Goal: Information Seeking & Learning: Learn about a topic

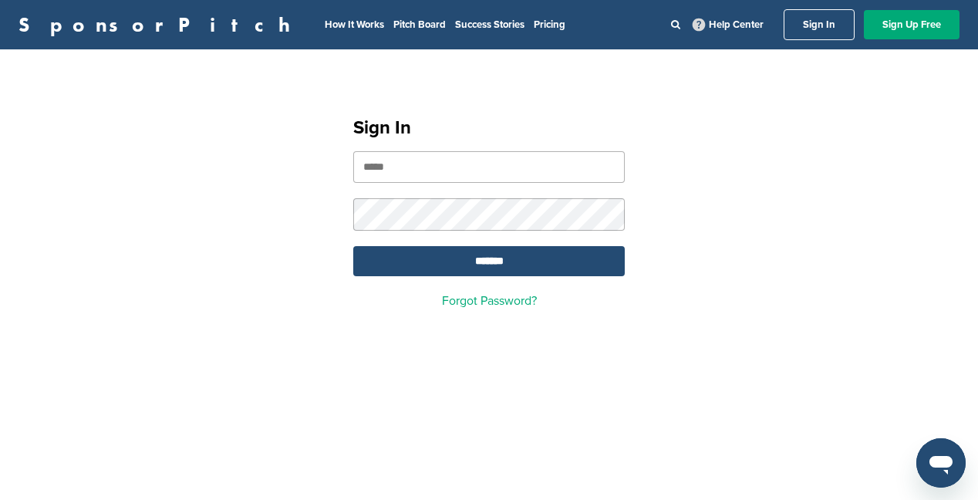
click at [434, 171] on input "email" at bounding box center [489, 167] width 272 height 32
type input "**********"
click at [549, 268] on input "*******" at bounding box center [489, 261] width 272 height 30
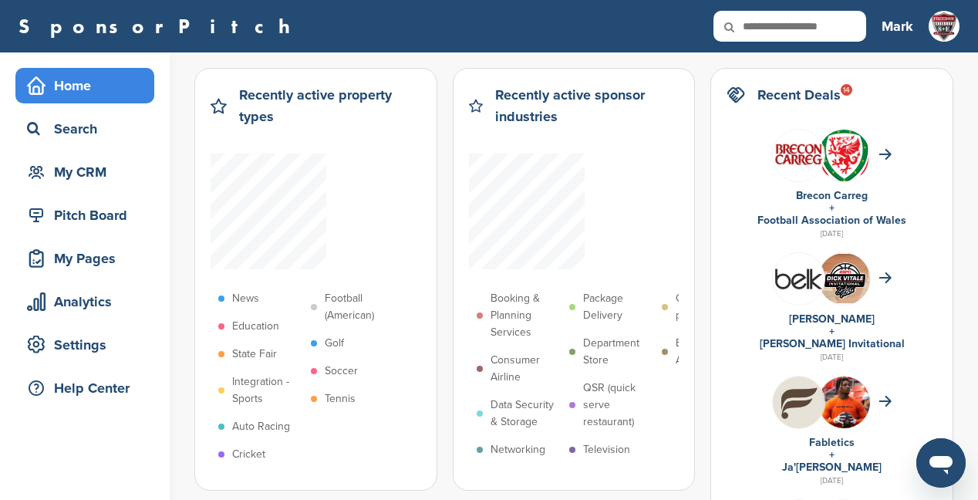
click at [957, 51] on div "SponsorPitch Home Search My CRM Pitch Board My Pages Analytics Settings Help Ce…" at bounding box center [489, 26] width 978 height 52
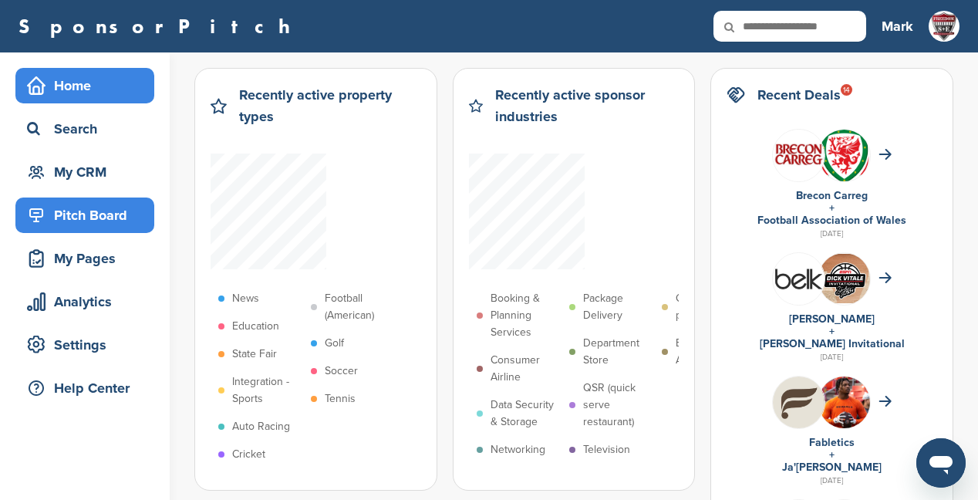
click at [88, 217] on div "Pitch Board" at bounding box center [88, 215] width 131 height 28
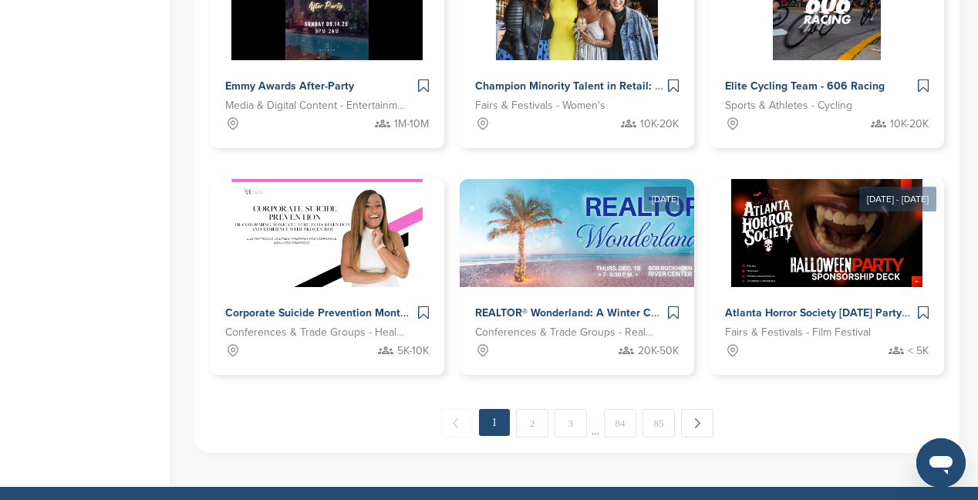
scroll to position [1083, 0]
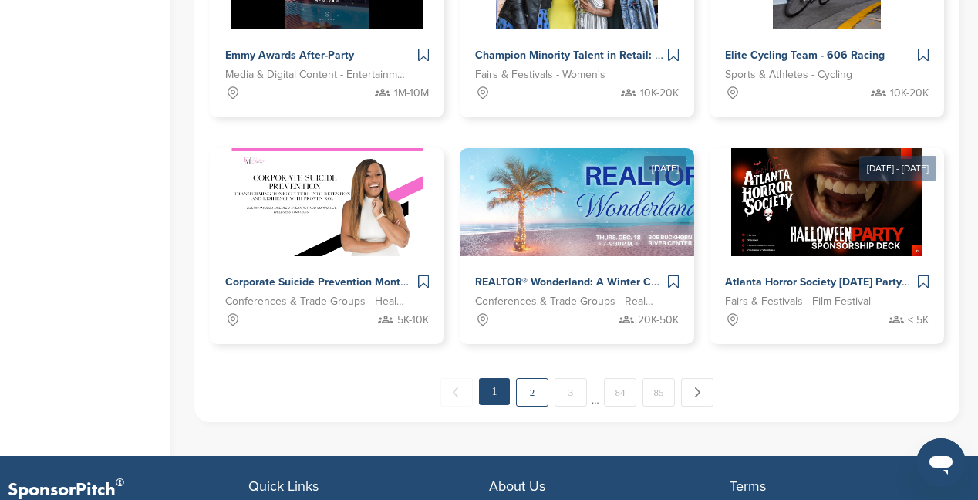
click at [533, 399] on link "2" at bounding box center [532, 392] width 32 height 29
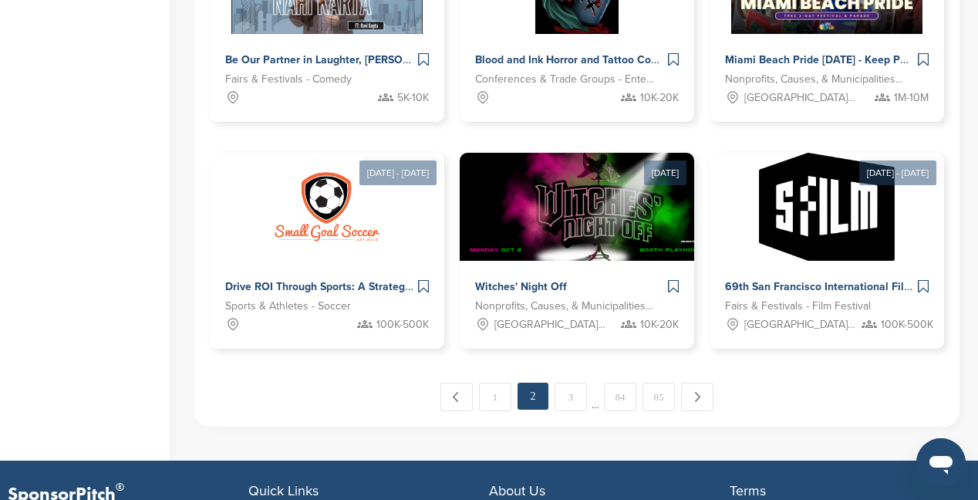
scroll to position [1083, 0]
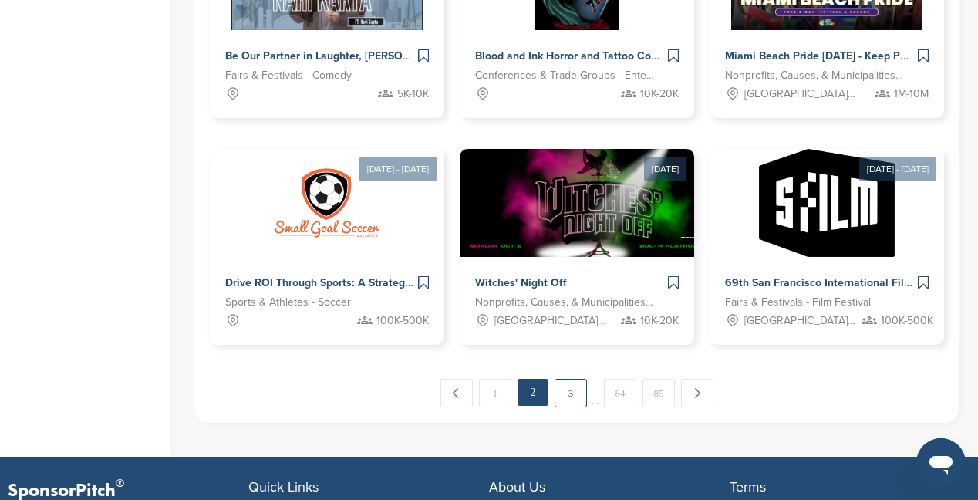
click at [572, 400] on link "3" at bounding box center [571, 393] width 32 height 29
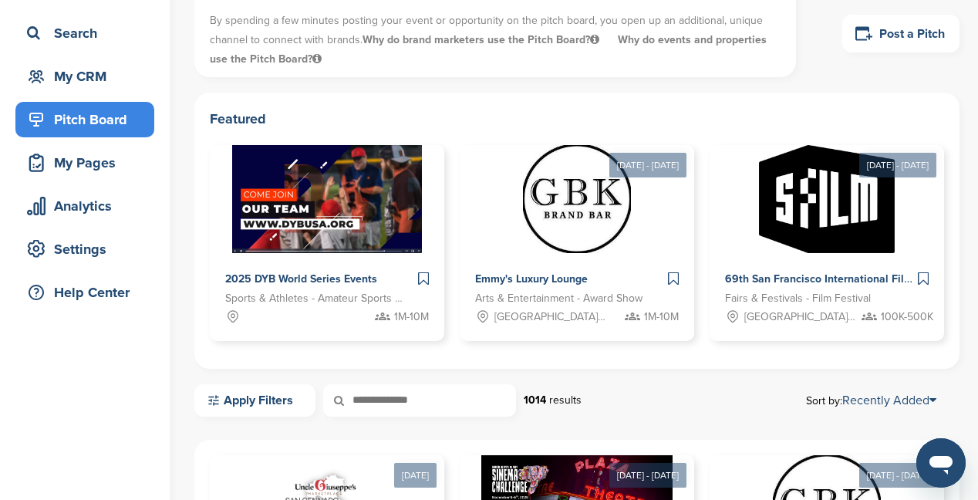
scroll to position [0, 0]
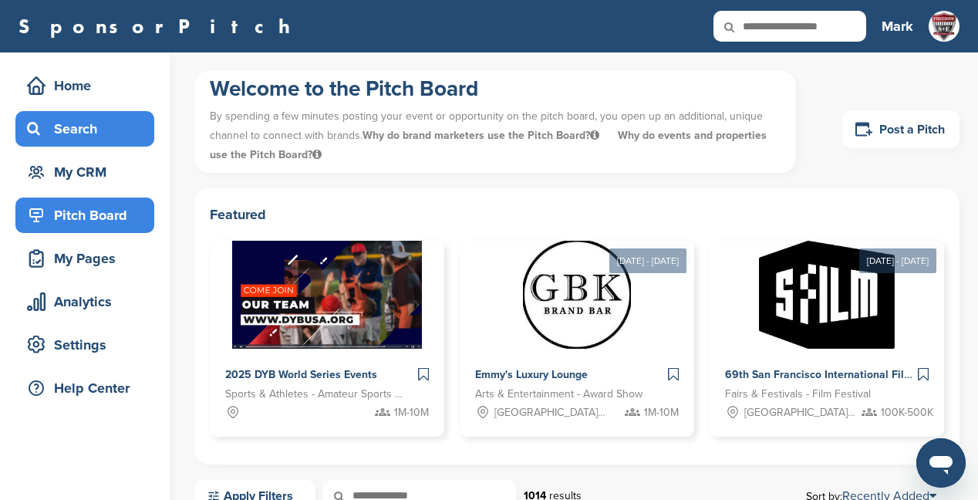
click at [73, 141] on div "Search" at bounding box center [88, 129] width 131 height 28
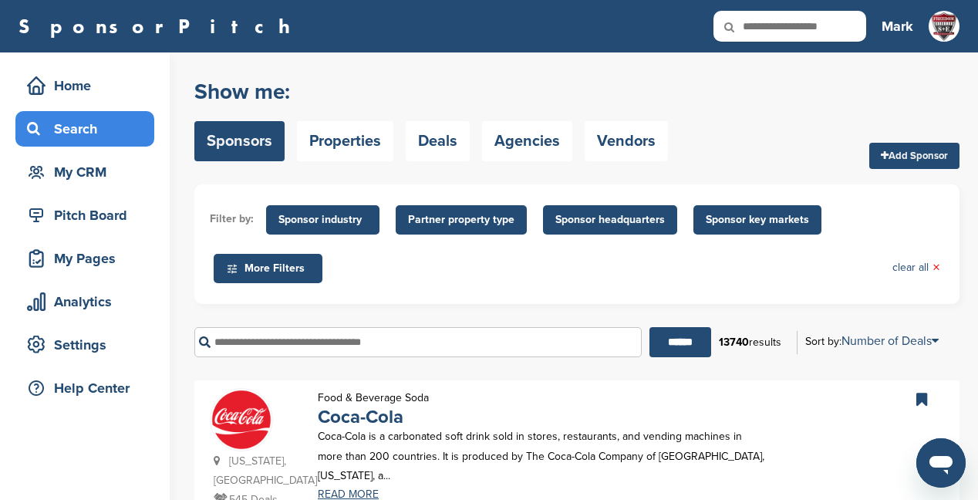
click at [333, 221] on span "Sponsor industry" at bounding box center [323, 219] width 89 height 17
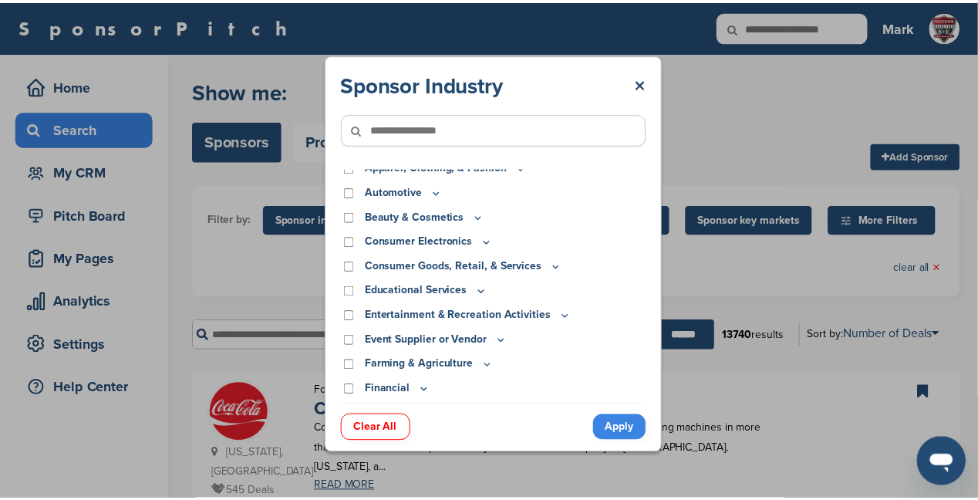
scroll to position [16, 0]
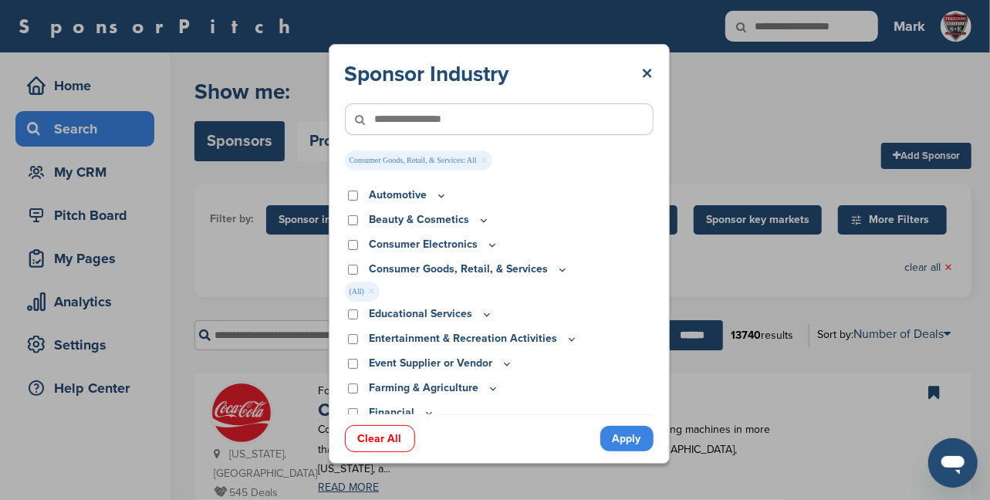
click at [633, 445] on link "Apply" at bounding box center [626, 438] width 53 height 25
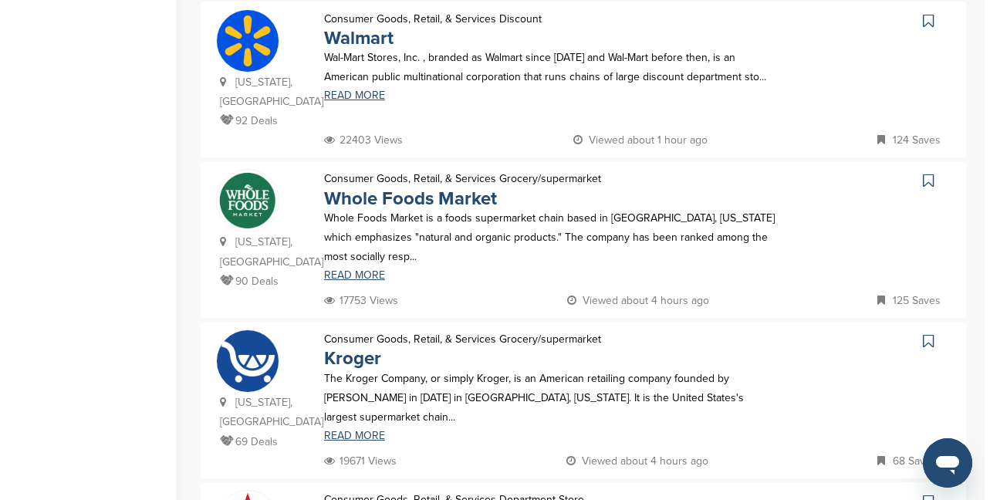
scroll to position [0, 0]
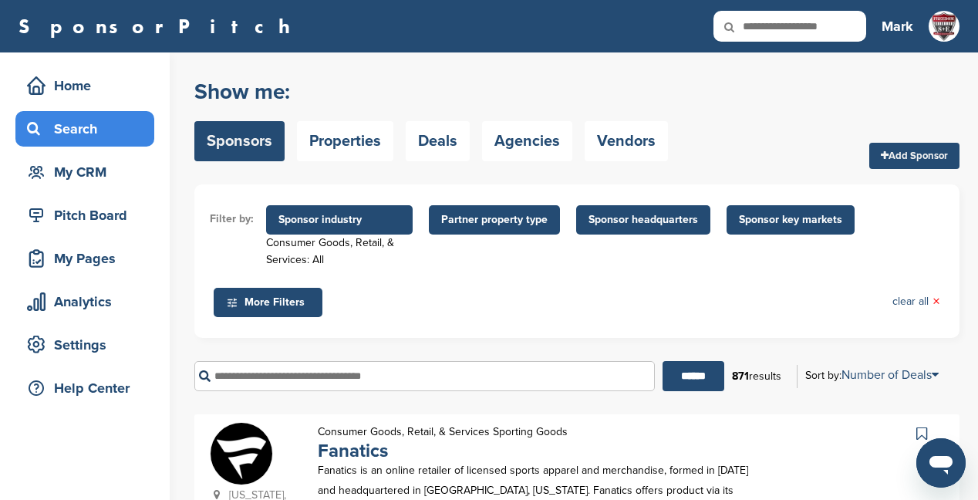
click at [321, 218] on span "Sponsor industry" at bounding box center [340, 219] width 122 height 17
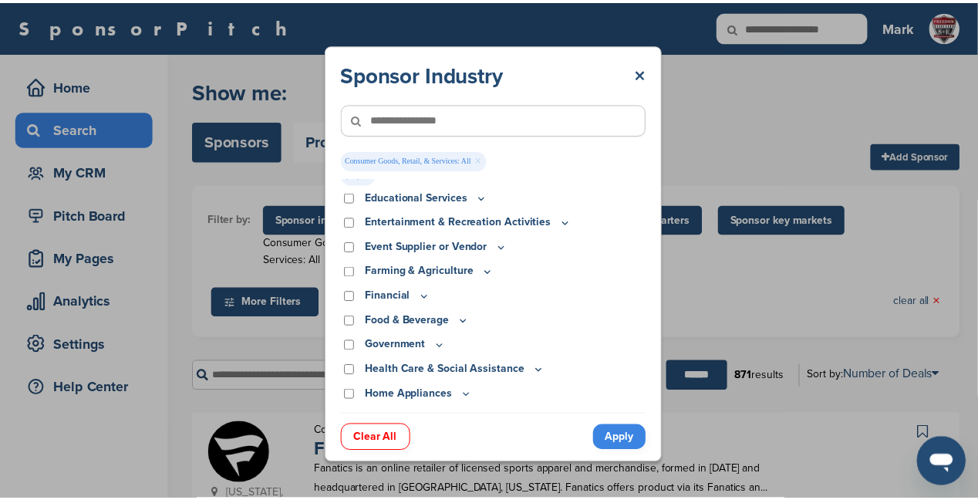
scroll to position [131, 0]
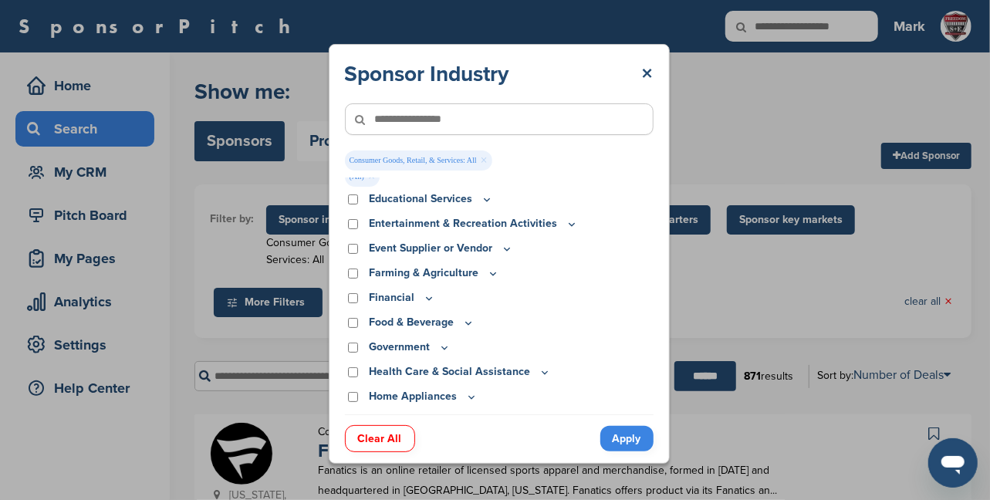
click at [662, 289] on div "Sponsor Industry × Consumer Goods, Retail, & Services: All × Apparel, Clothing,…" at bounding box center [499, 254] width 341 height 420
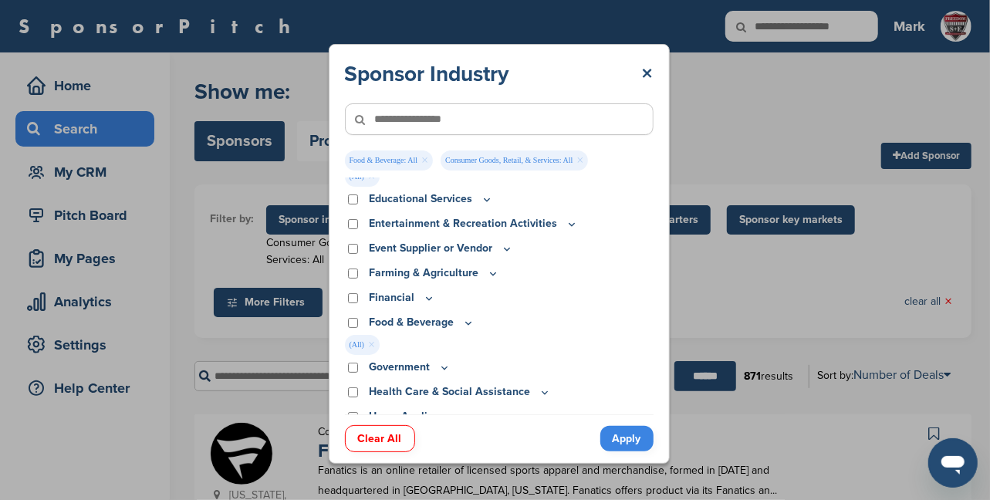
click at [619, 434] on link "Apply" at bounding box center [626, 438] width 53 height 25
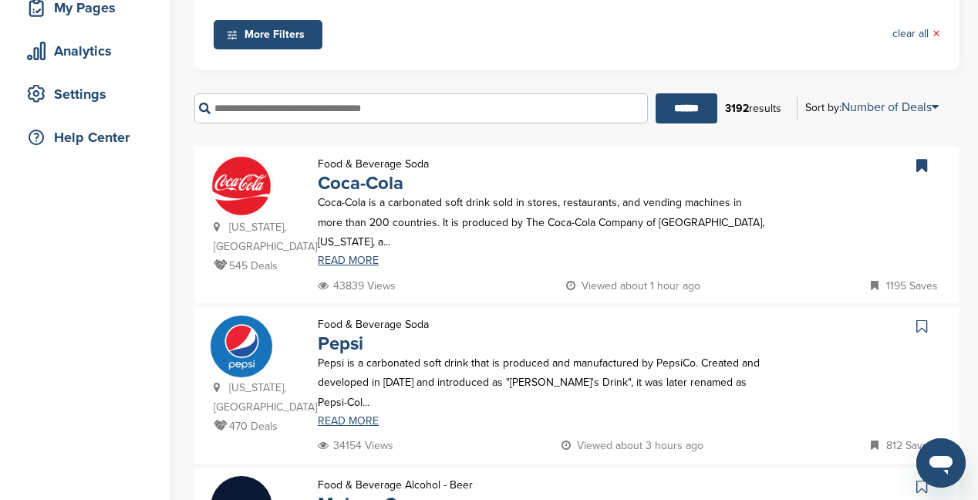
scroll to position [208, 0]
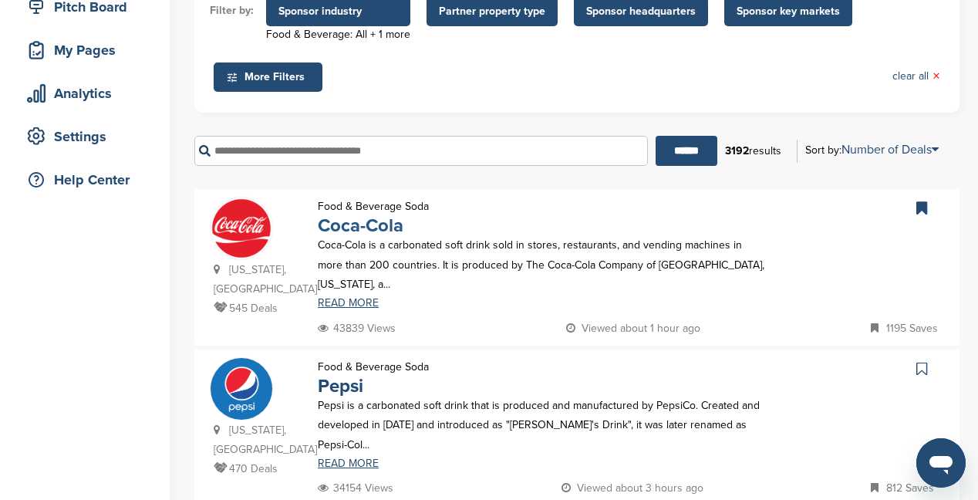
click at [357, 232] on link "Coca-Cola" at bounding box center [361, 225] width 86 height 22
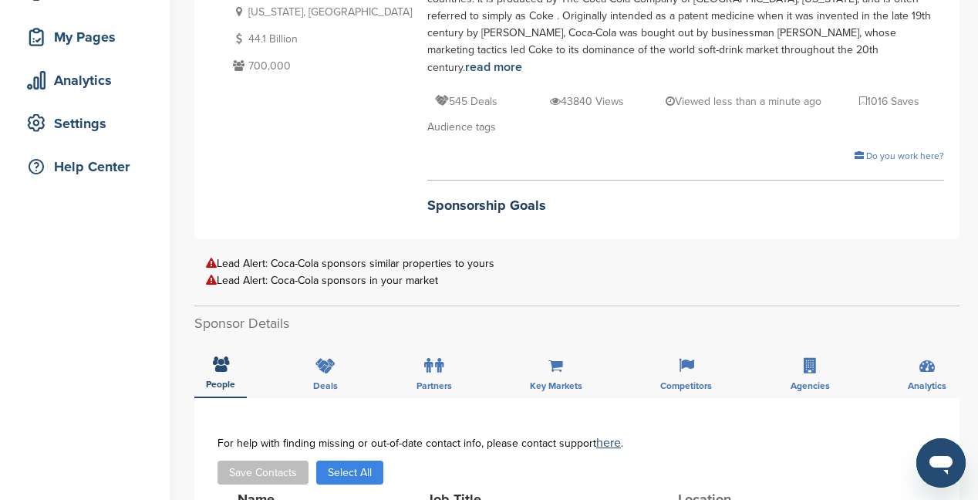
scroll to position [225, 0]
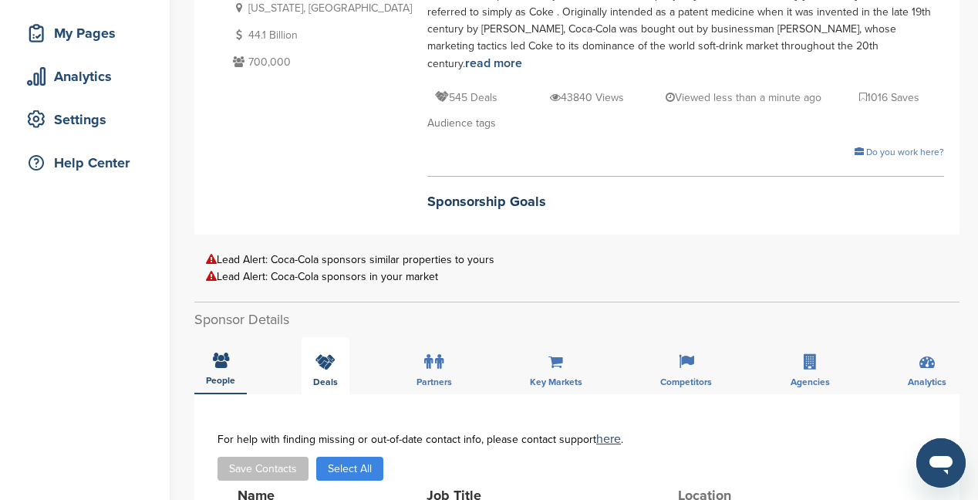
click at [325, 354] on icon at bounding box center [326, 361] width 20 height 15
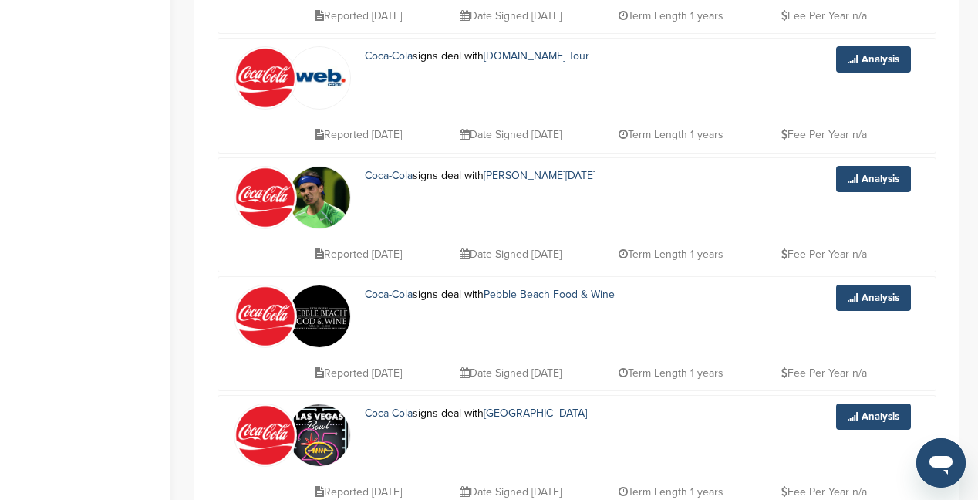
scroll to position [0, 0]
